Goal: Communication & Community: Answer question/provide support

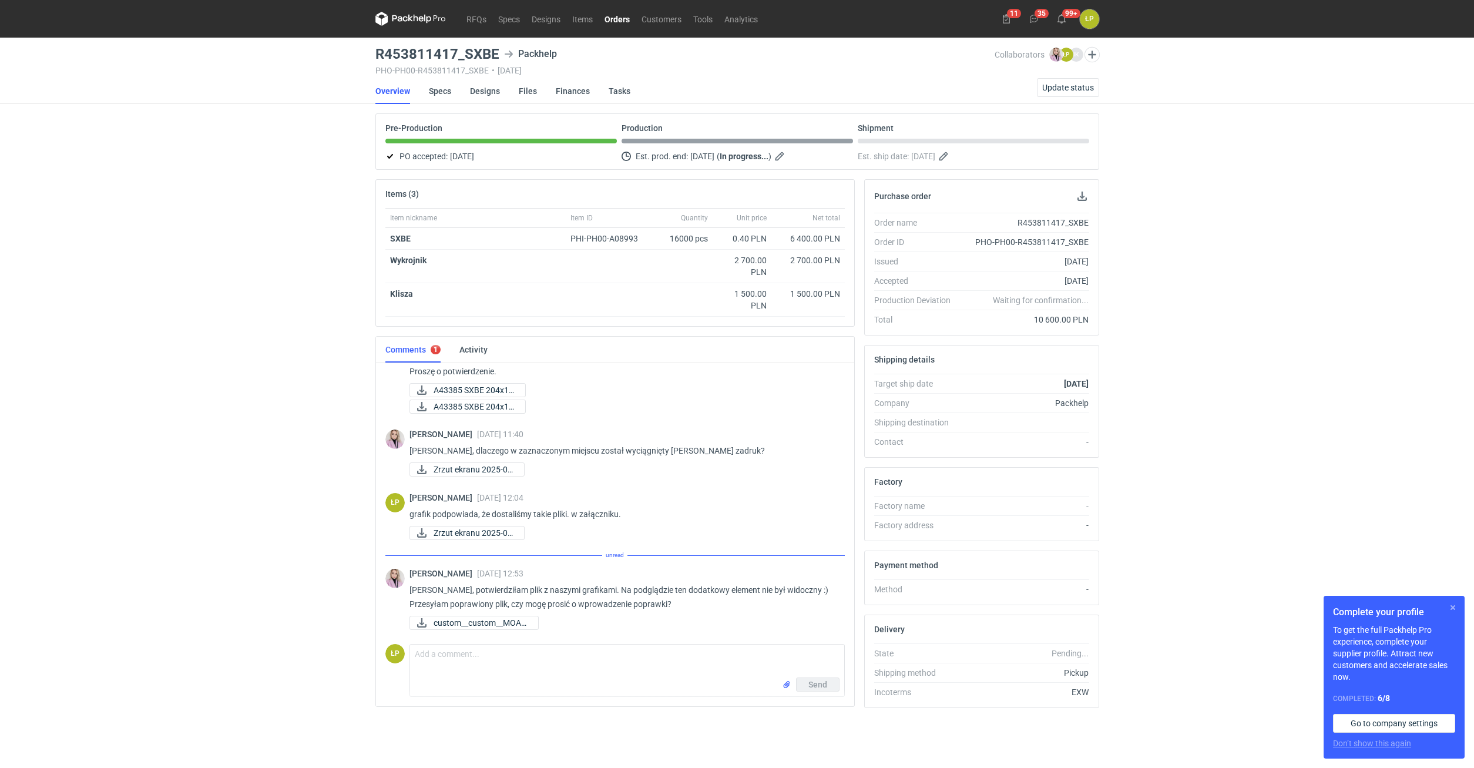
scroll to position [83, 0]
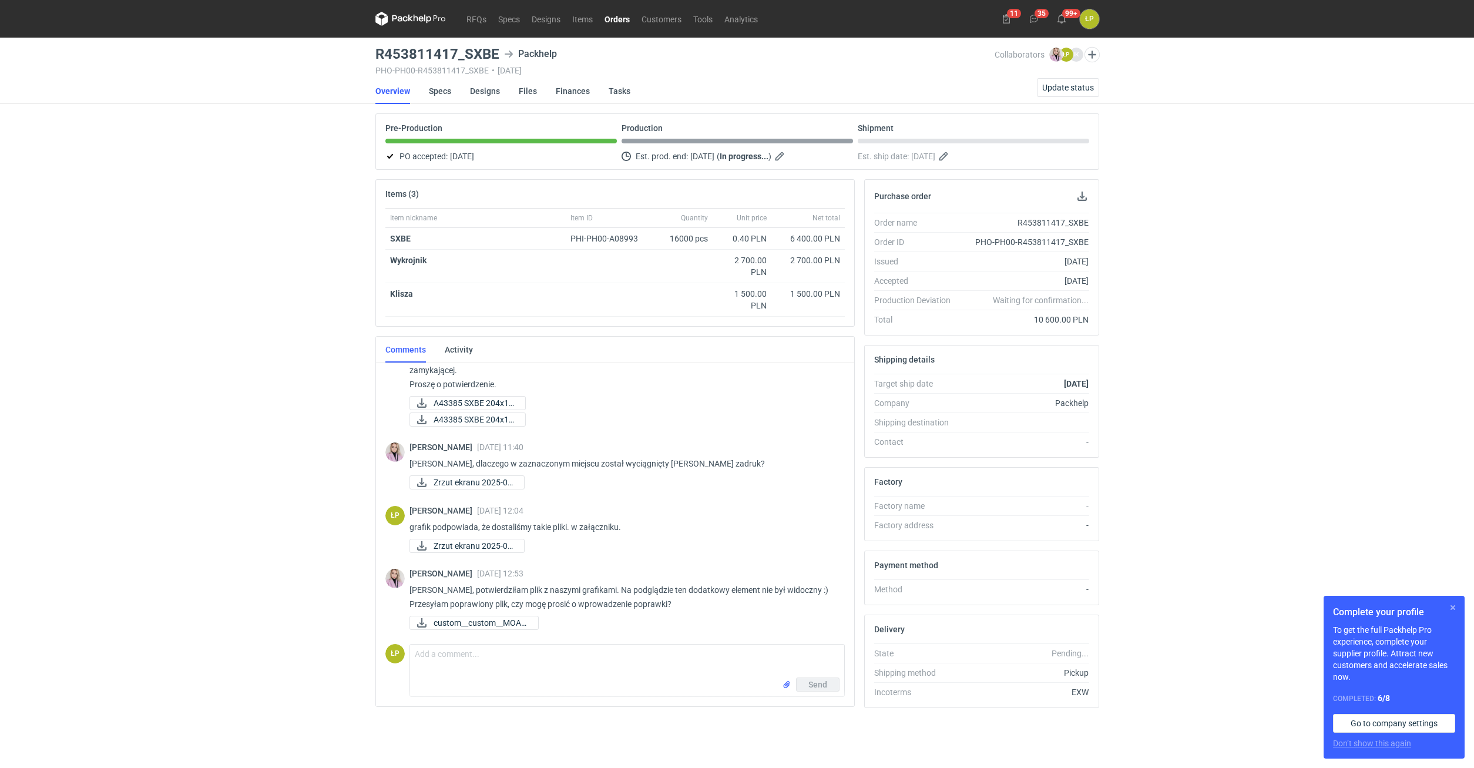
click at [1449, 603] on button "button" at bounding box center [1452, 607] width 14 height 14
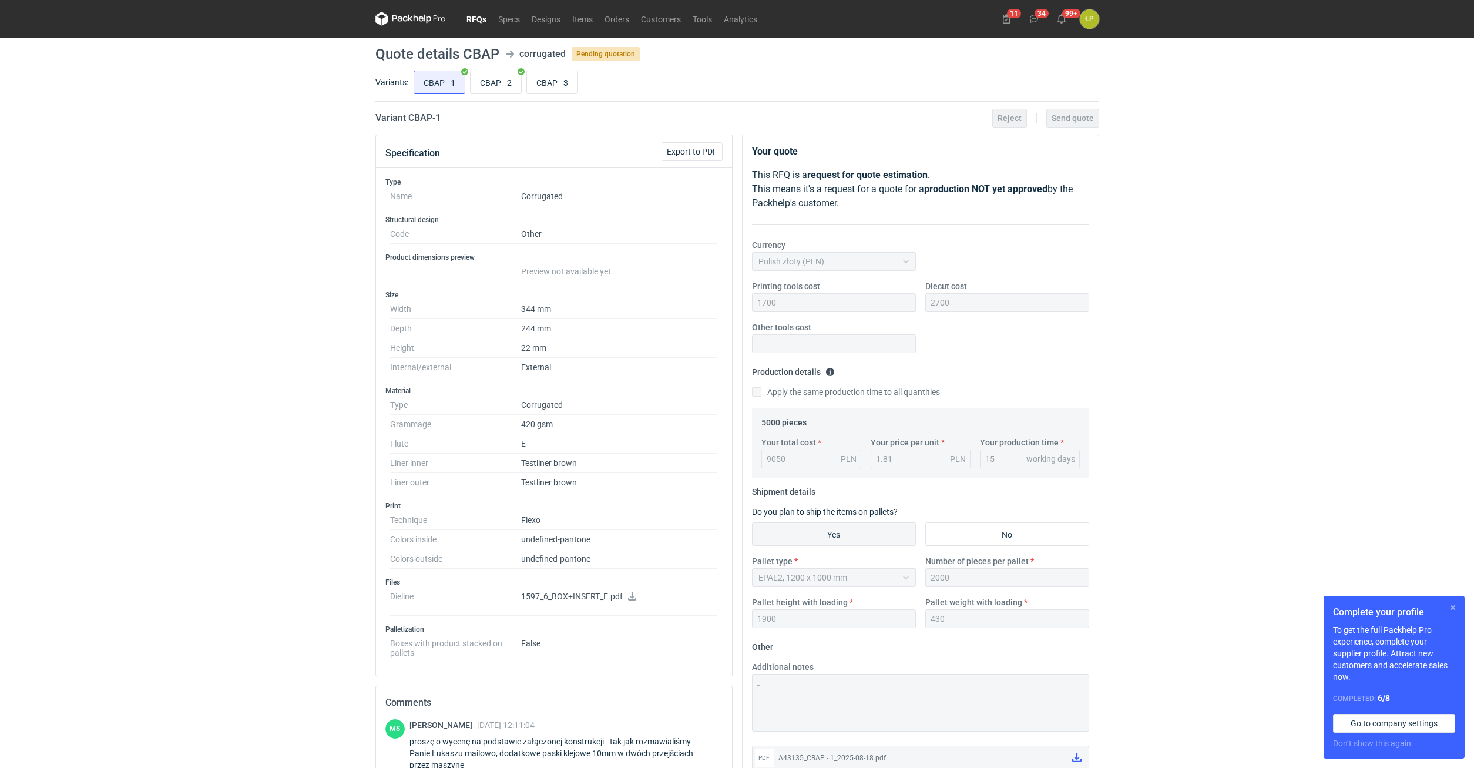
click at [1447, 608] on div "Complete your profile To get the full Packhelp Pro experience, complete your su…" at bounding box center [1393, 677] width 141 height 163
click at [1447, 608] on button "button" at bounding box center [1452, 607] width 14 height 14
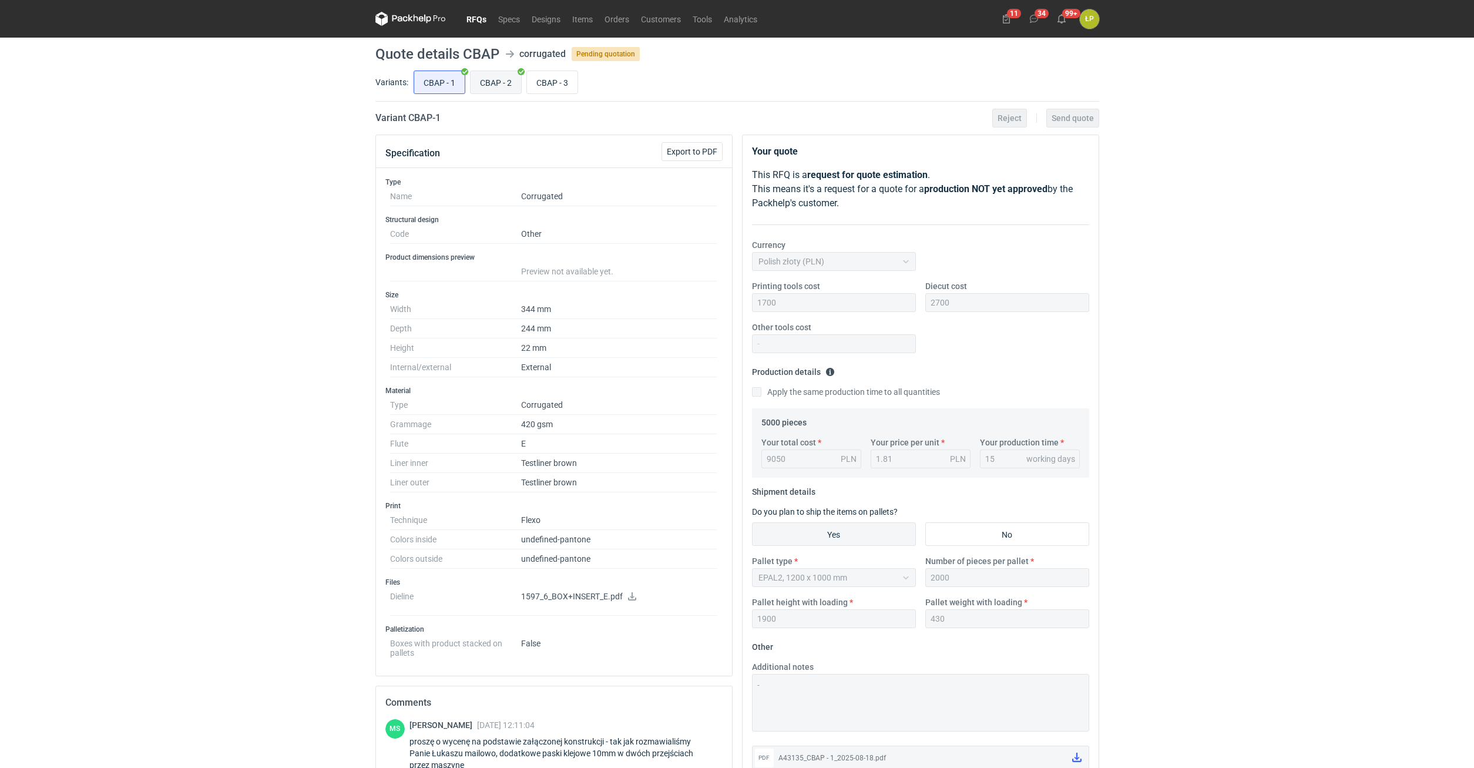
click at [503, 88] on input "CBAP - 2" at bounding box center [495, 82] width 51 height 22
radio input "true"
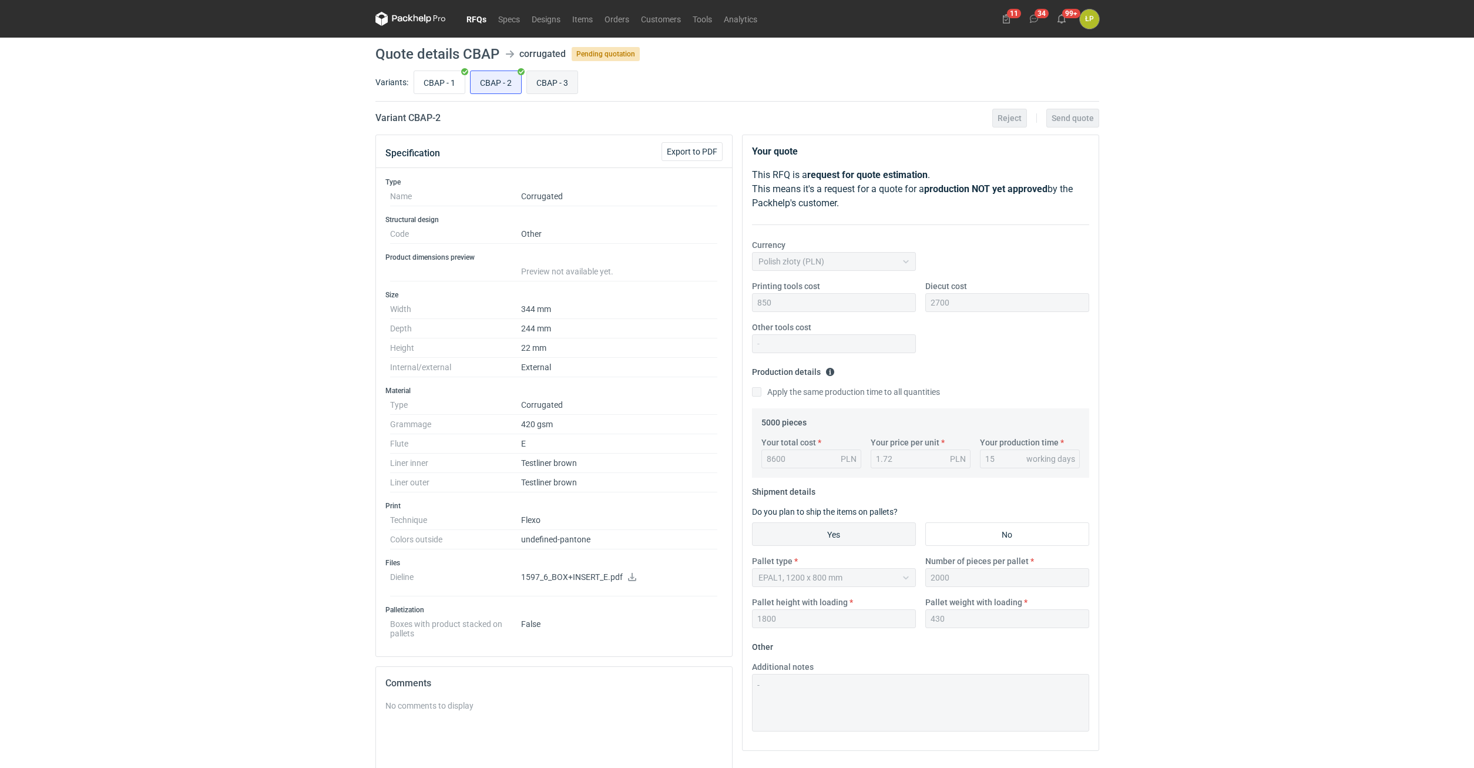
click at [569, 82] on input "CBAP - 3" at bounding box center [552, 82] width 51 height 22
radio input "true"
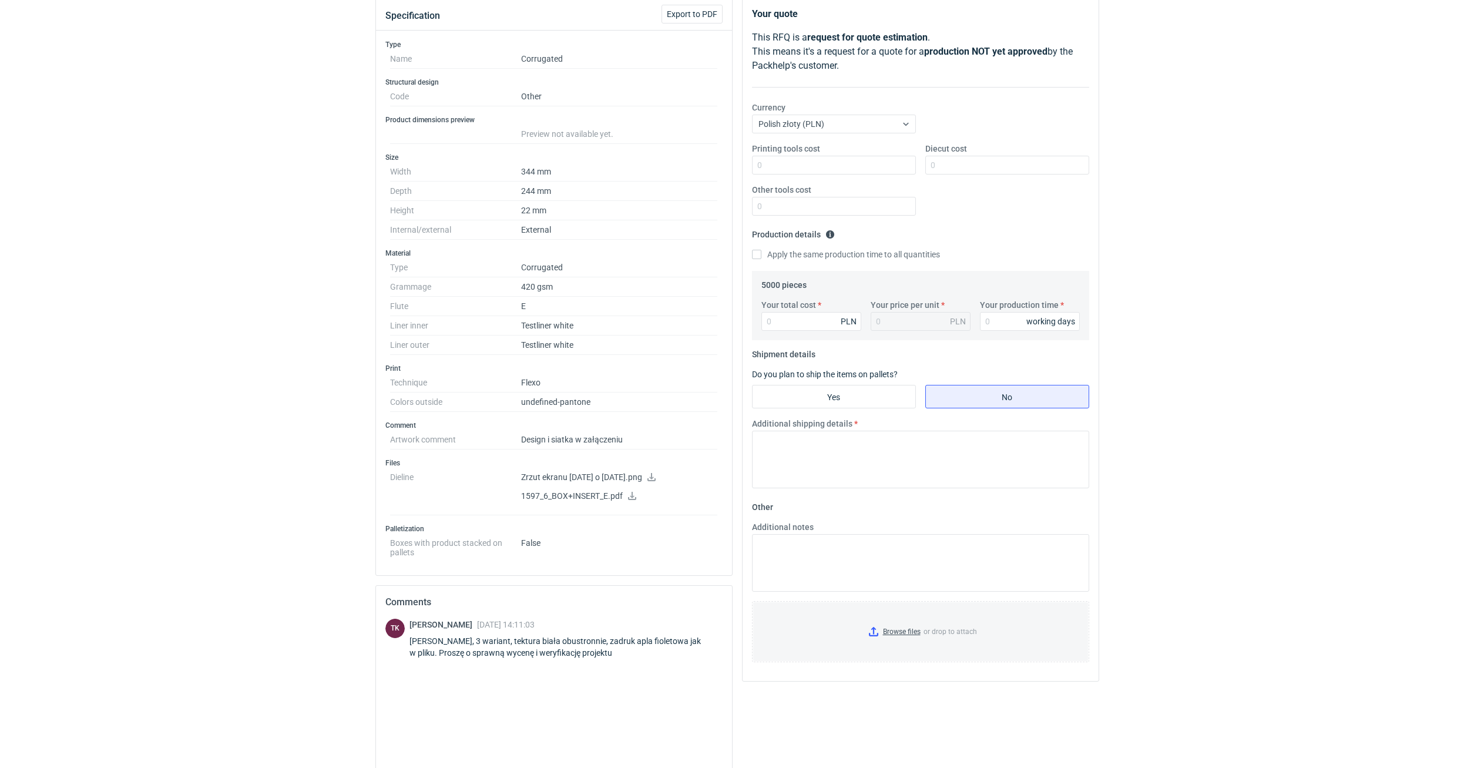
scroll to position [136, 0]
click at [656, 475] on icon at bounding box center [651, 478] width 9 height 8
click at [630, 495] on icon at bounding box center [631, 497] width 9 height 8
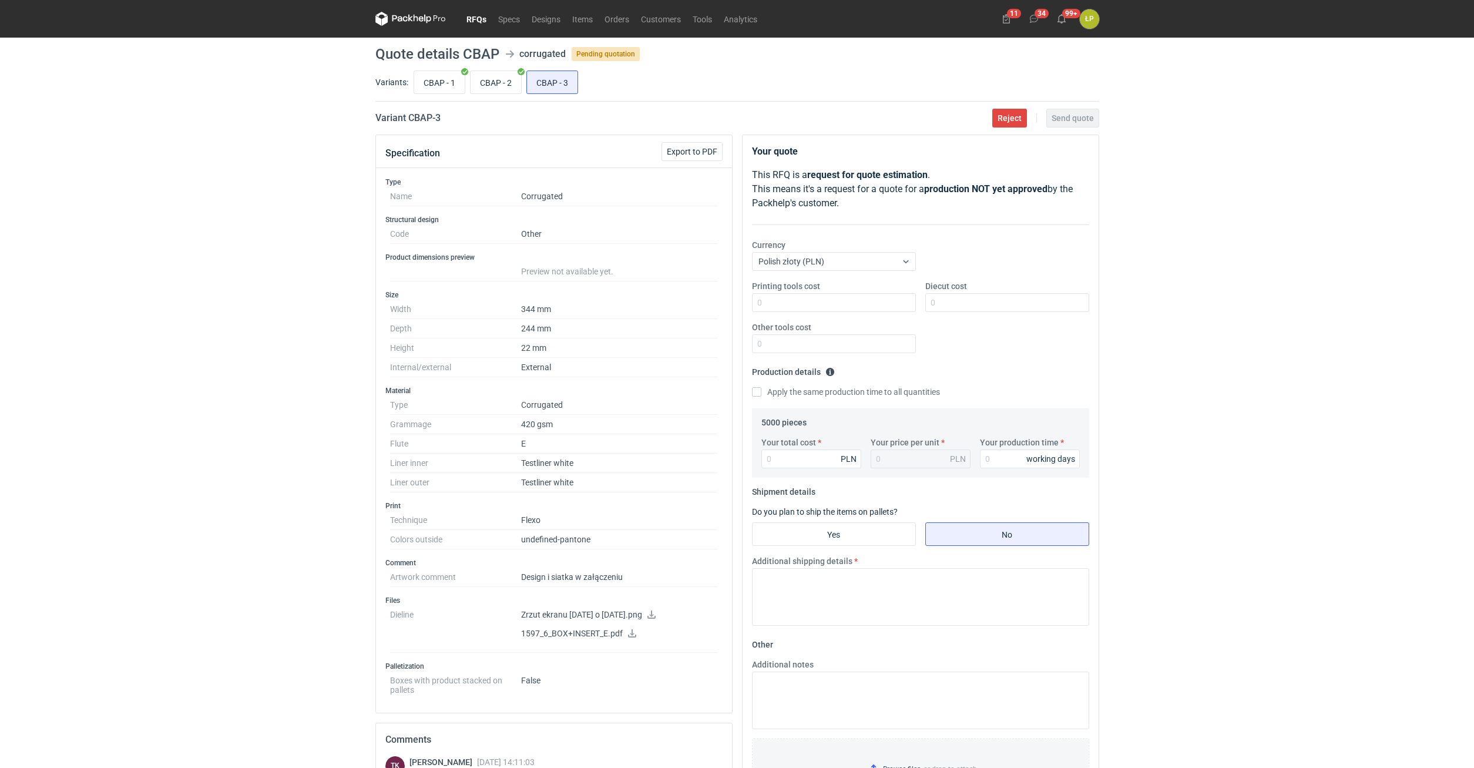
click at [472, 21] on link "RFQs" at bounding box center [476, 19] width 32 height 14
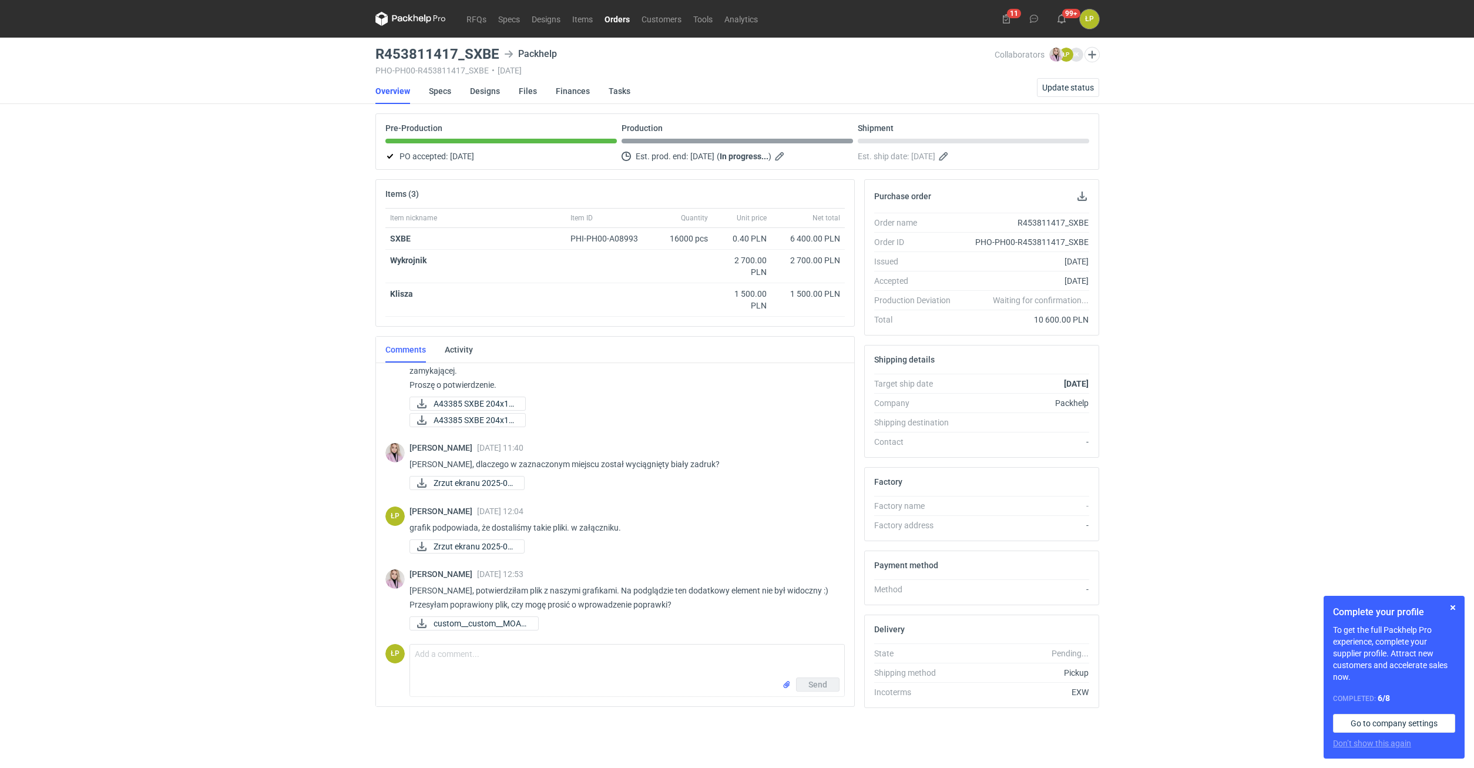
scroll to position [83, 0]
click at [519, 624] on span "custom__custom__MOAR..." at bounding box center [480, 622] width 95 height 13
drag, startPoint x: 662, startPoint y: 589, endPoint x: 758, endPoint y: 589, distance: 95.7
click at [758, 589] on p "Panie Łukaszu, potwierdziłam plik z naszymi grafikami. Na podglądzie ten dodatk…" at bounding box center [622, 597] width 426 height 28
click at [758, 605] on p "Panie Łukaszu, potwierdziłam plik z naszymi grafikami. Na podglądzie ten dodatk…" at bounding box center [622, 597] width 426 height 28
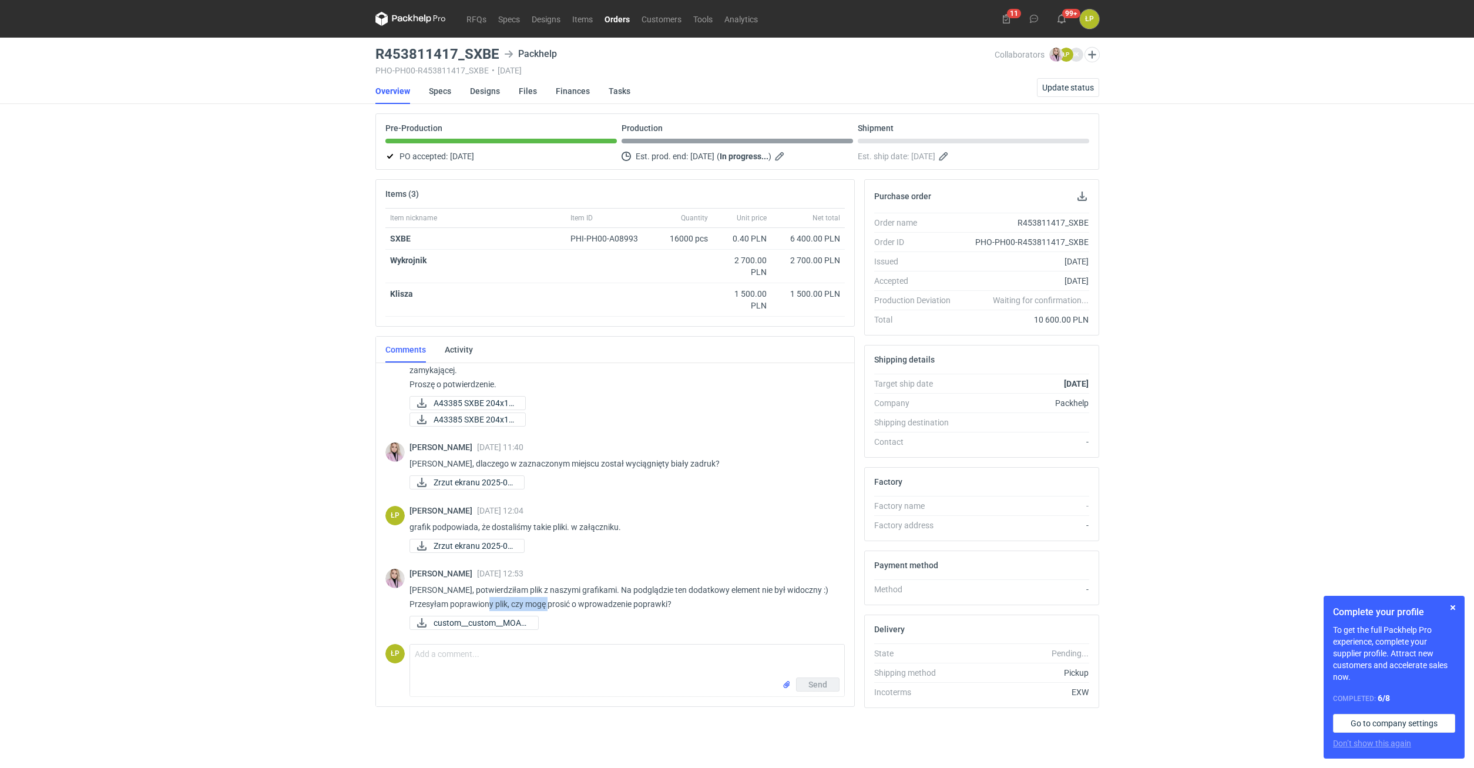
drag, startPoint x: 502, startPoint y: 607, endPoint x: 549, endPoint y: 606, distance: 47.0
click at [549, 606] on p "Panie Łukaszu, potwierdziłam plik z naszymi grafikami. Na podglądzie ten dodatk…" at bounding box center [622, 597] width 426 height 28
click at [587, 648] on textarea "Comment message" at bounding box center [627, 660] width 434 height 33
type textarea "przesyłam do grafika"
click at [804, 682] on button "Send" at bounding box center [817, 684] width 43 height 14
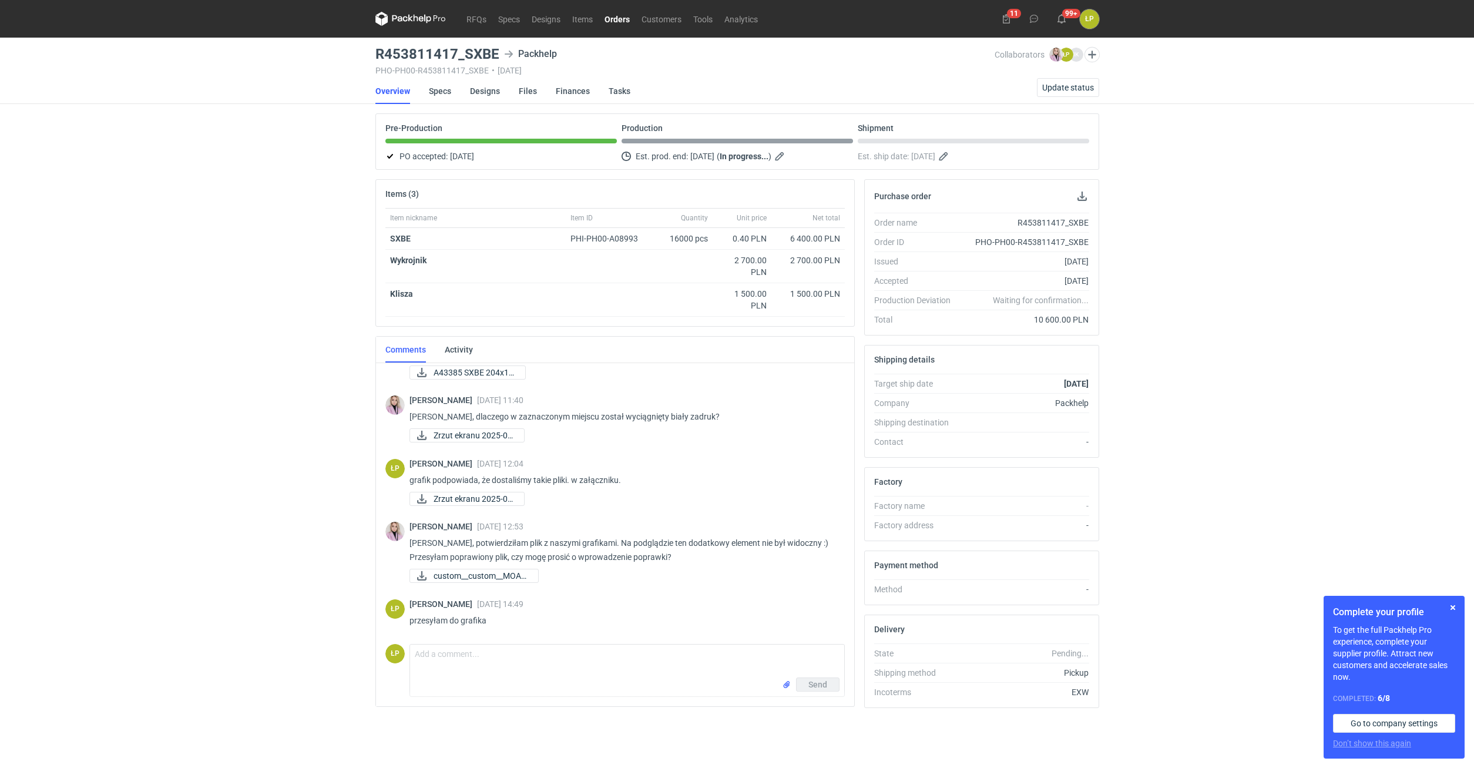
scroll to position [130, 0]
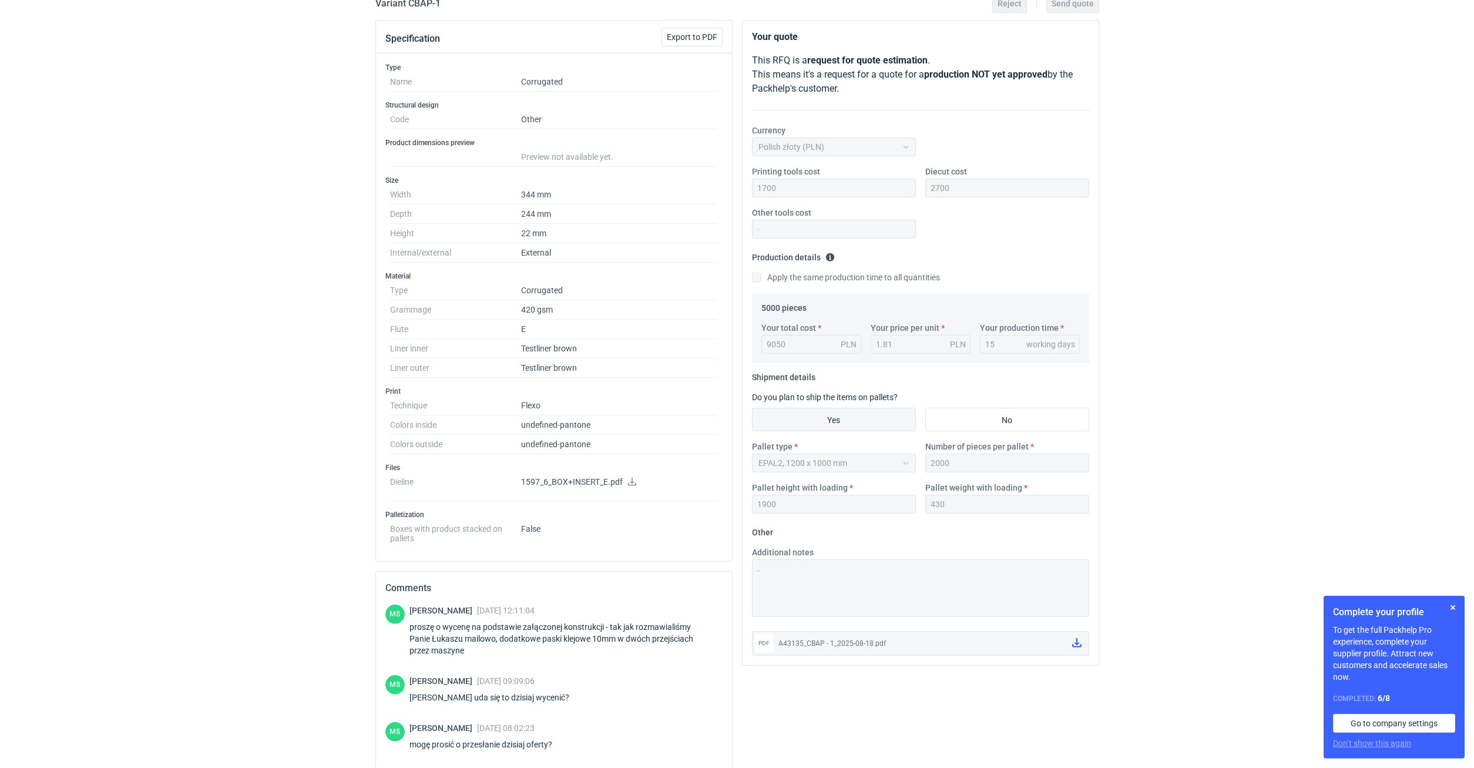
scroll to position [200, 0]
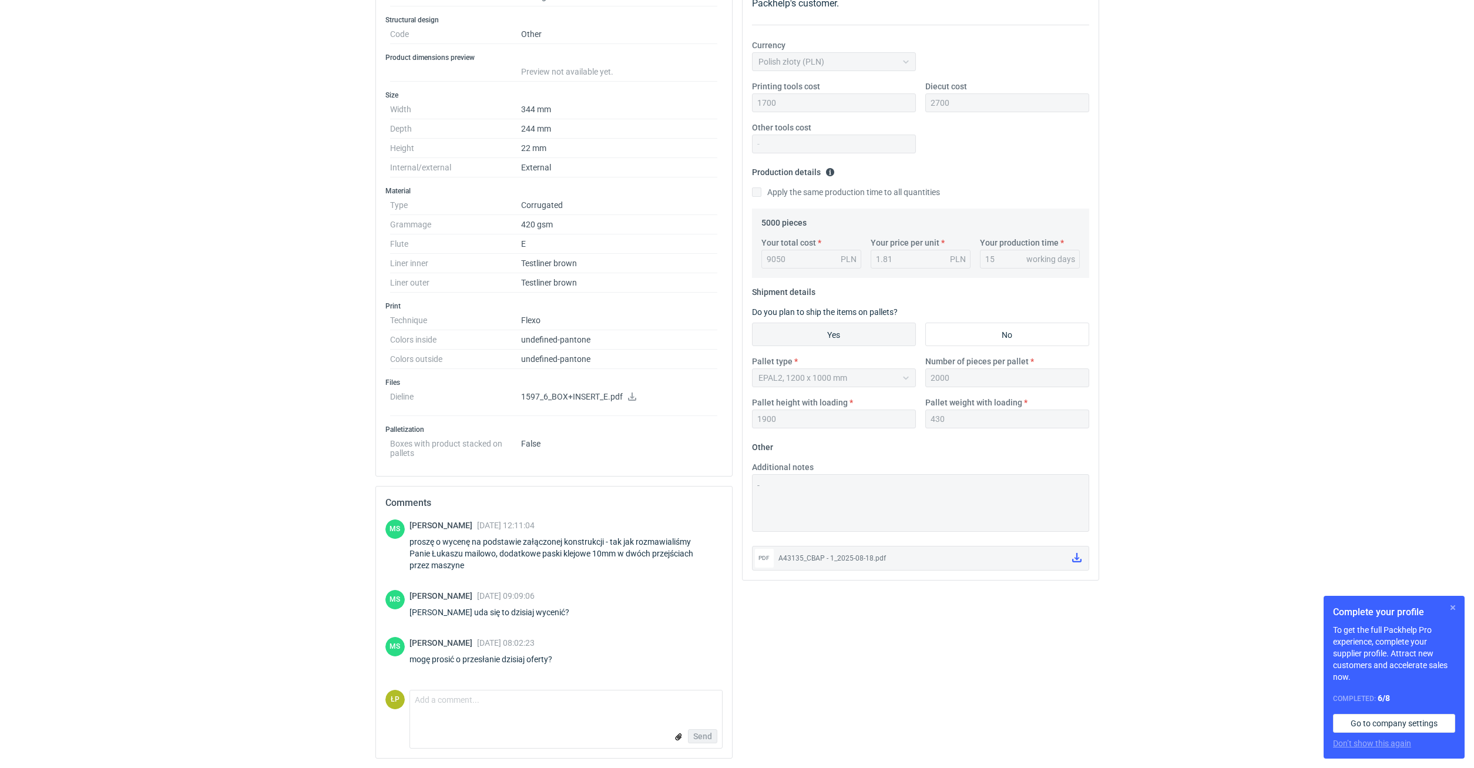
click at [1448, 603] on button "button" at bounding box center [1452, 607] width 14 height 14
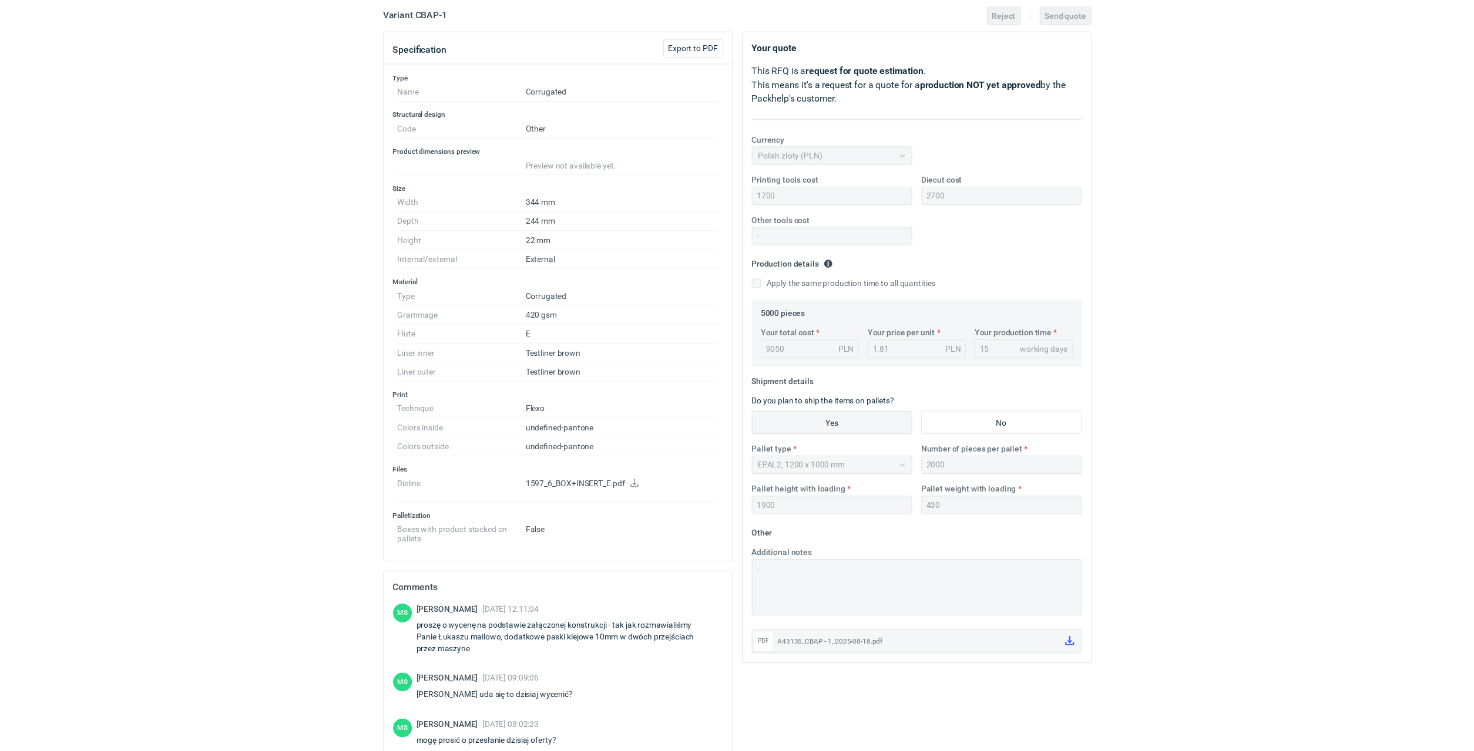
scroll to position [0, 0]
